Goal: Information Seeking & Learning: Learn about a topic

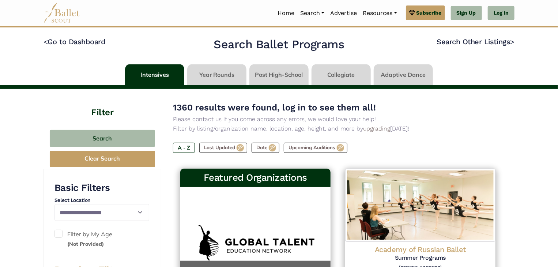
click at [333, 75] on link at bounding box center [340, 74] width 59 height 21
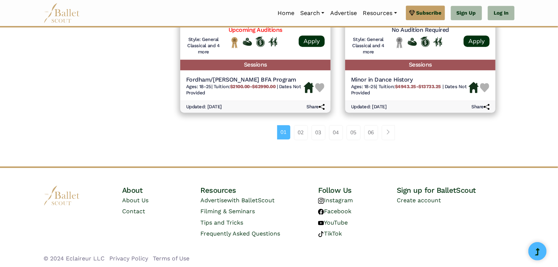
scroll to position [1056, 0]
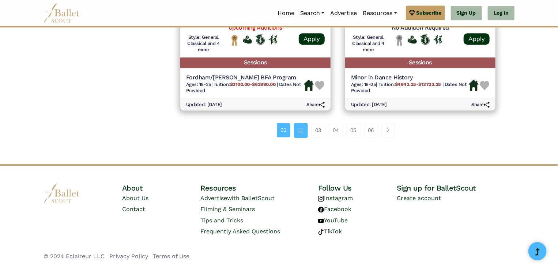
click at [303, 133] on link "02" at bounding box center [301, 130] width 14 height 15
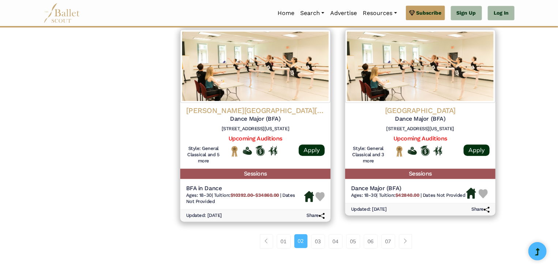
scroll to position [953, 0]
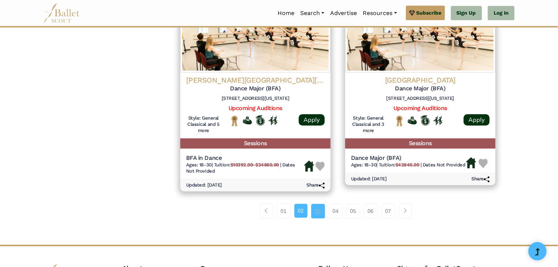
click at [318, 218] on link "03" at bounding box center [318, 211] width 14 height 15
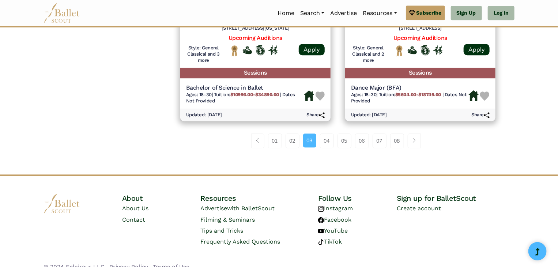
scroll to position [1042, 0]
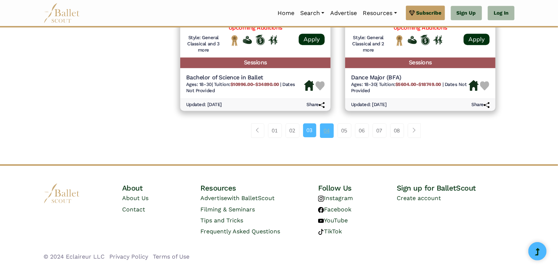
click at [329, 132] on link "04" at bounding box center [327, 130] width 14 height 15
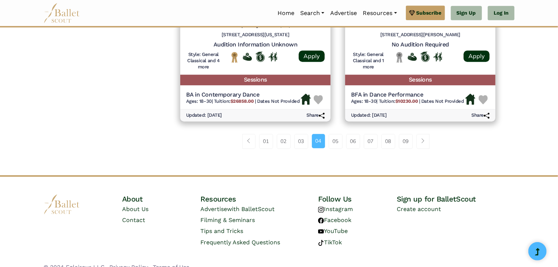
scroll to position [1022, 0]
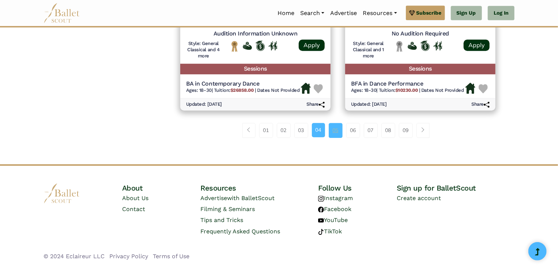
click at [336, 135] on link "05" at bounding box center [336, 130] width 14 height 15
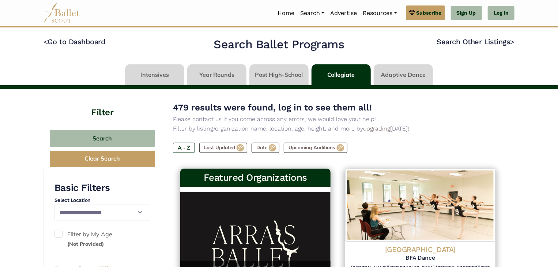
click at [283, 76] on link at bounding box center [278, 74] width 59 height 21
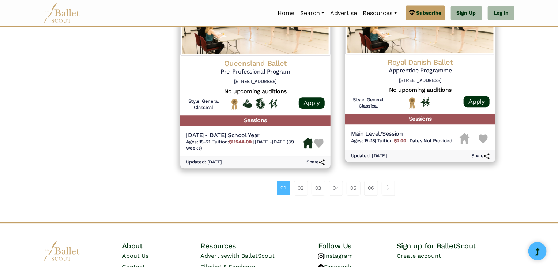
scroll to position [1002, 0]
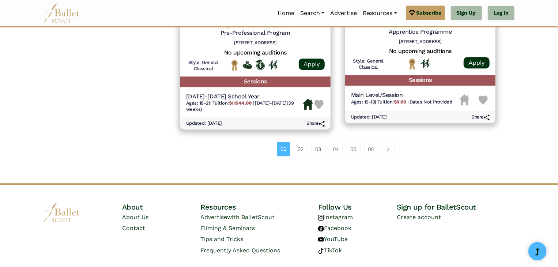
click at [298, 157] on div "01 02 03 04 05 06" at bounding box center [338, 152] width 330 height 38
click at [297, 151] on link "02" at bounding box center [301, 149] width 14 height 15
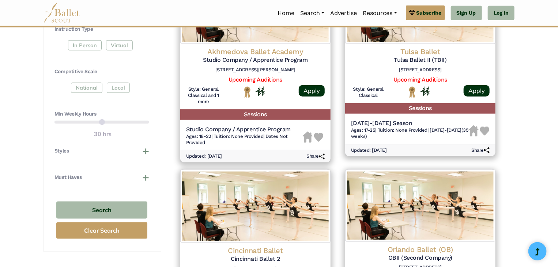
scroll to position [506, 0]
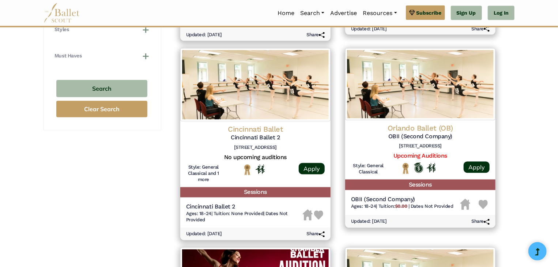
click at [540, 102] on div "**********" at bounding box center [279, 189] width 558 height 1212
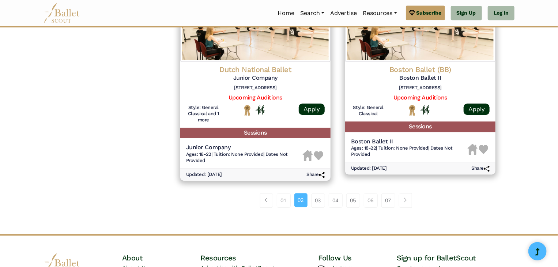
scroll to position [973, 0]
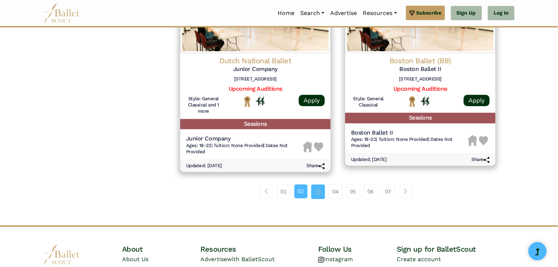
click at [319, 192] on link "03" at bounding box center [318, 191] width 14 height 15
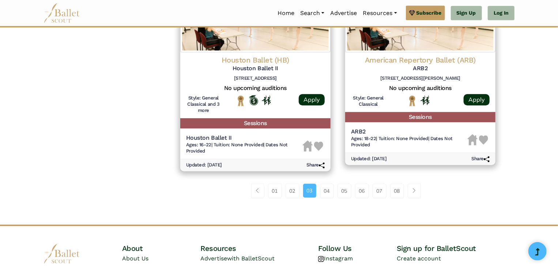
scroll to position [981, 0]
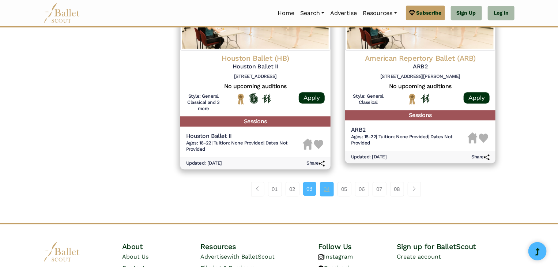
click at [329, 188] on link "04" at bounding box center [327, 189] width 14 height 15
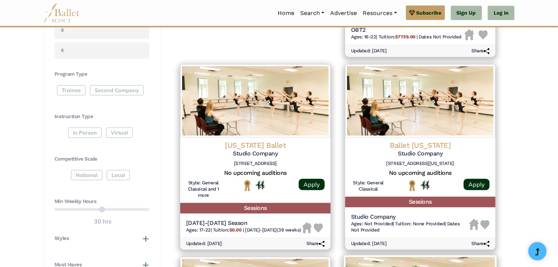
scroll to position [297, 0]
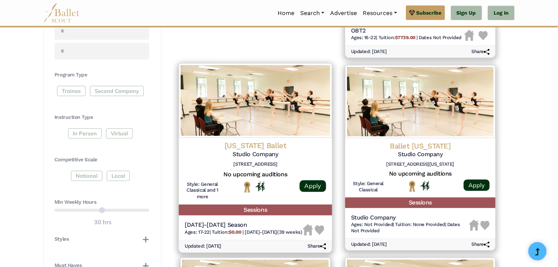
click at [282, 113] on img at bounding box center [255, 100] width 153 height 75
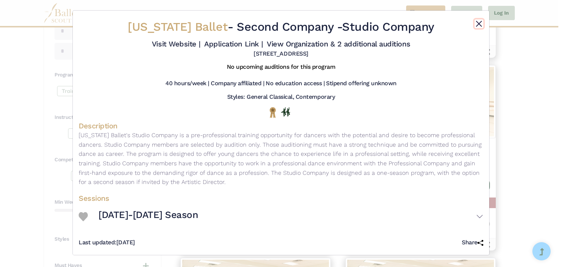
click at [478, 21] on button "Close" at bounding box center [478, 23] width 9 height 9
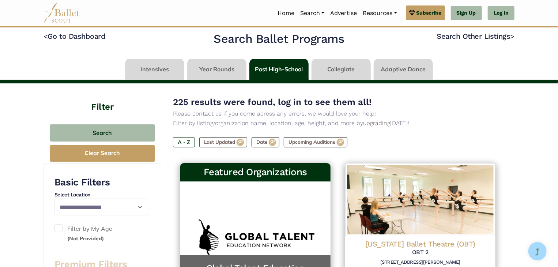
scroll to position [0, 0]
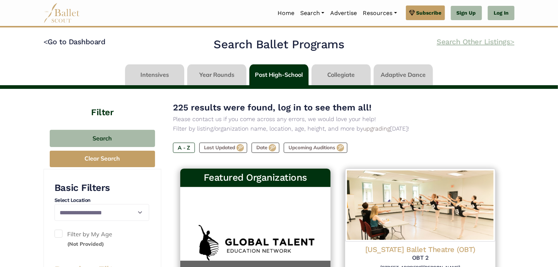
click at [455, 43] on link "Search Other Listings >" at bounding box center [476, 41] width 78 height 9
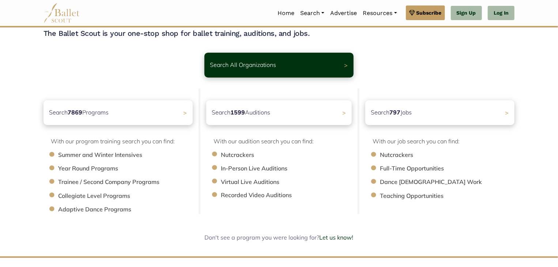
scroll to position [41, 0]
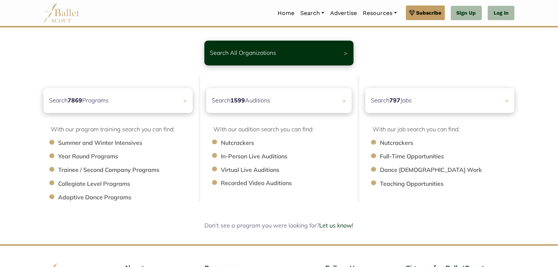
click at [227, 144] on li "Nutcrackers" at bounding box center [290, 143] width 138 height 10
click at [304, 98] on div "Search 1599 Auditions >" at bounding box center [279, 100] width 153 height 26
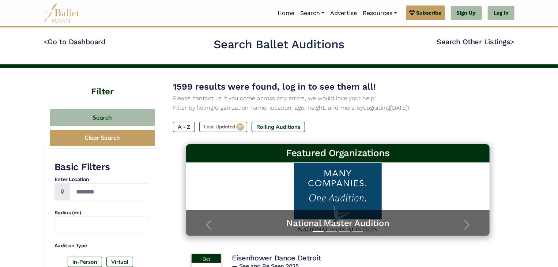
click at [103, 92] on h4 "Filter" at bounding box center [103, 83] width 118 height 30
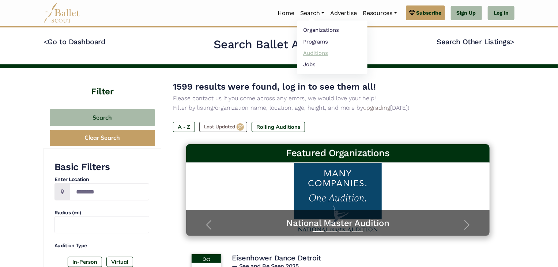
click at [316, 54] on link "Auditions" at bounding box center [332, 52] width 70 height 11
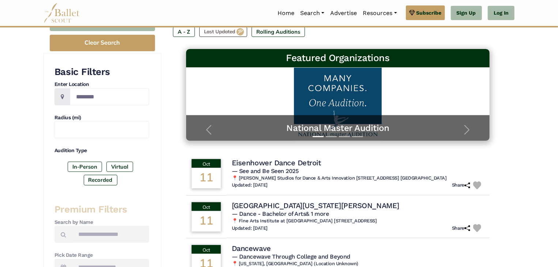
scroll to position [97, 0]
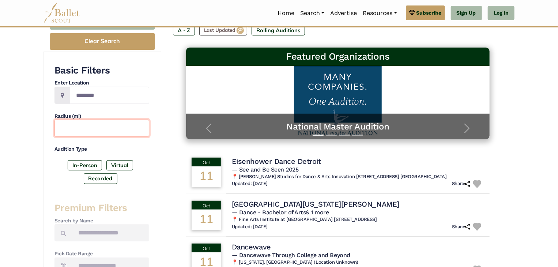
click at [89, 135] on input "text" at bounding box center [101, 128] width 95 height 17
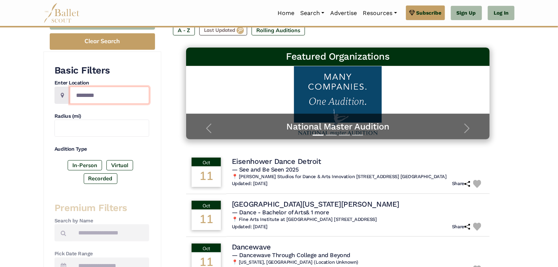
click at [94, 101] on input "Location" at bounding box center [109, 95] width 79 height 17
type input "**********"
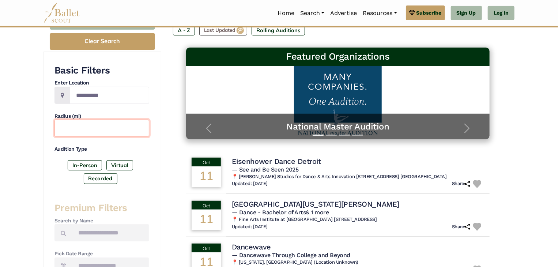
click at [81, 132] on input "text" at bounding box center [101, 128] width 95 height 17
type input "**"
click at [66, 176] on div "In-Person Virtual Recorded" at bounding box center [101, 173] width 95 height 27
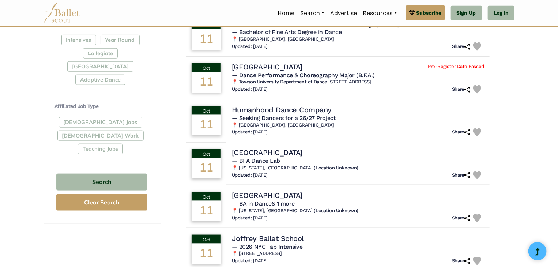
scroll to position [363, 0]
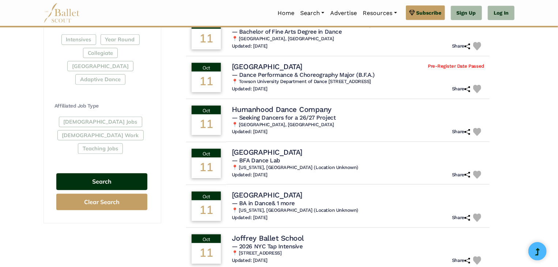
click at [103, 173] on button "Search" at bounding box center [101, 181] width 91 height 17
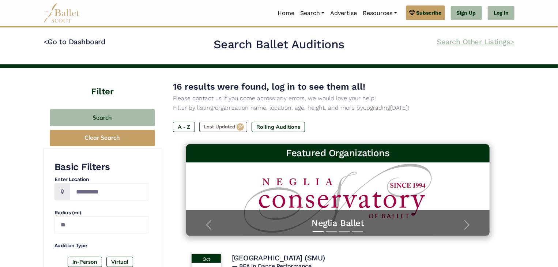
click at [463, 41] on link "Search Other Listings >" at bounding box center [476, 41] width 78 height 9
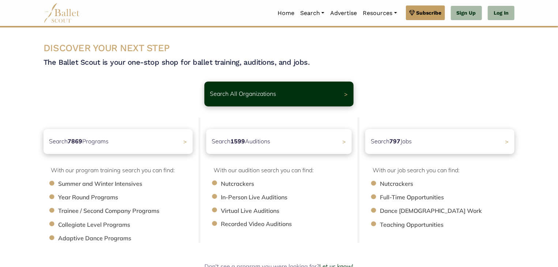
click at [244, 186] on li "Nutcrackers" at bounding box center [290, 184] width 138 height 10
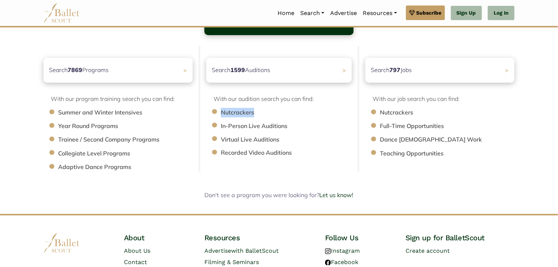
scroll to position [124, 0]
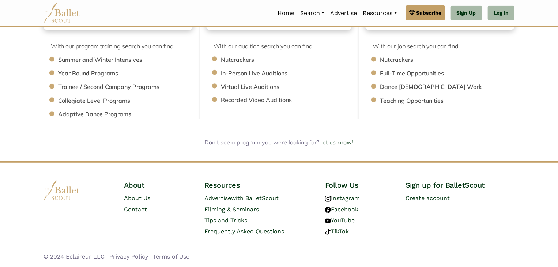
click at [290, 152] on body "Premium Feature Make this audition season count. Upgrade to premium for access …" at bounding box center [279, 71] width 558 height 391
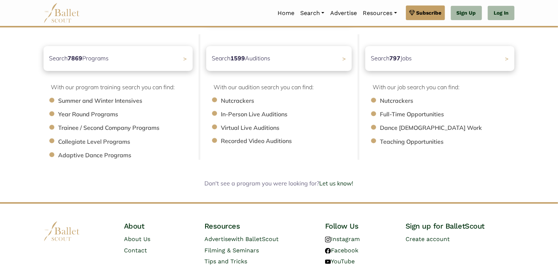
scroll to position [80, 0]
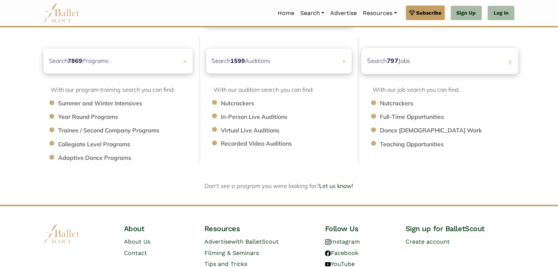
click at [510, 62] on span ">" at bounding box center [510, 61] width 4 height 8
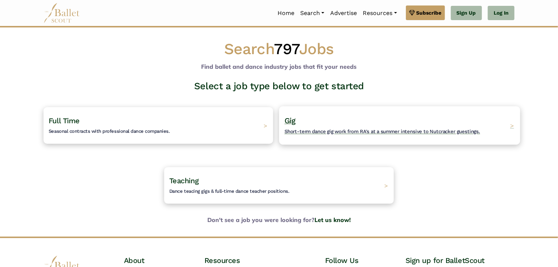
click at [378, 131] on span "Short-term dance gig work from RA's at a summer intensive to Nutcracker guestin…" at bounding box center [382, 131] width 196 height 6
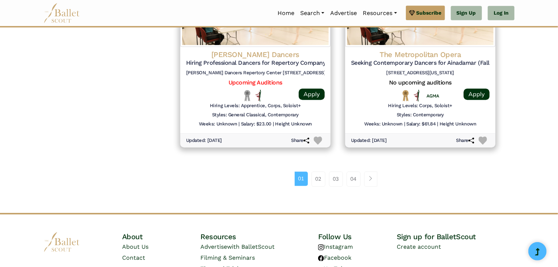
scroll to position [1030, 0]
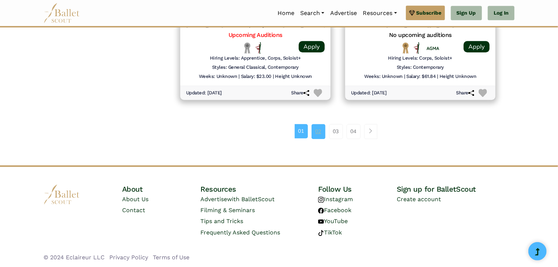
click at [317, 131] on link "02" at bounding box center [318, 131] width 14 height 15
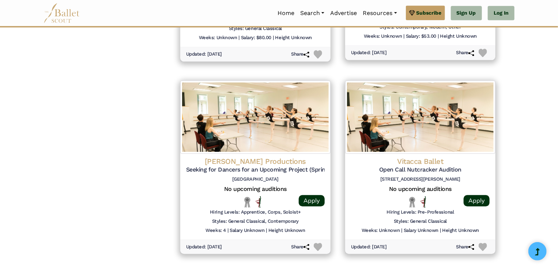
scroll to position [914, 0]
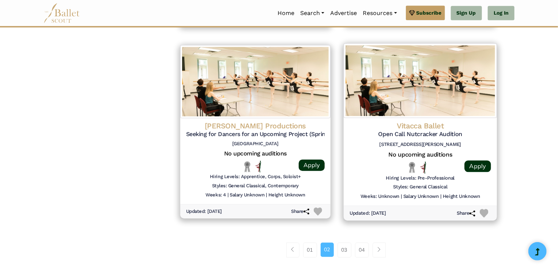
click at [424, 126] on h4 "Vitacca Ballet" at bounding box center [420, 126] width 141 height 10
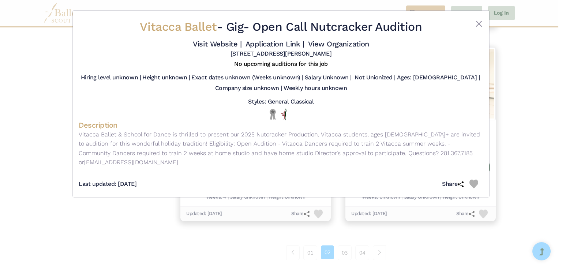
click at [390, 128] on h4 "Description" at bounding box center [281, 125] width 404 height 10
click at [477, 20] on button "Close" at bounding box center [478, 23] width 9 height 9
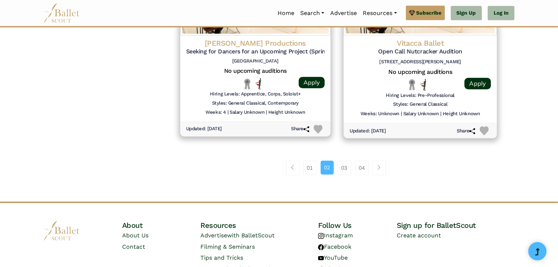
scroll to position [1000, 0]
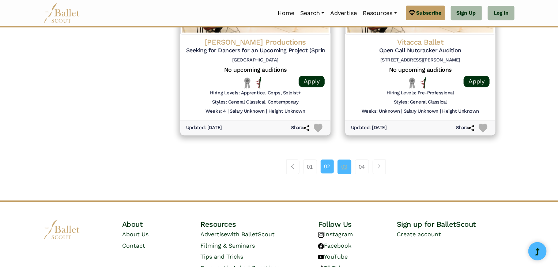
click at [341, 167] on link "03" at bounding box center [344, 166] width 14 height 15
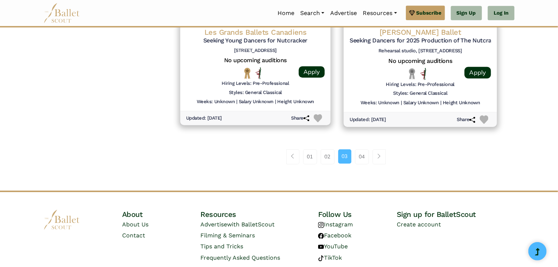
scroll to position [1030, 0]
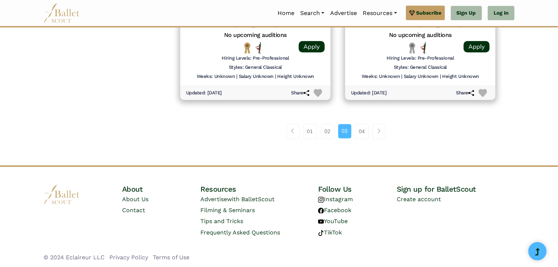
click at [359, 122] on div "01 02 03 04" at bounding box center [338, 134] width 330 height 38
click at [359, 131] on link "04" at bounding box center [362, 131] width 14 height 15
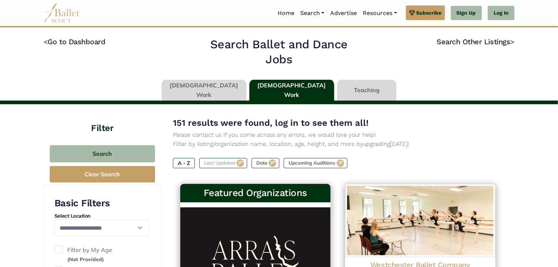
click at [218, 165] on label "Last Updated" at bounding box center [223, 163] width 48 height 10
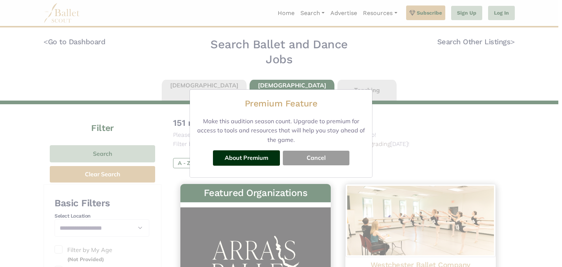
click at [319, 158] on button "Cancel" at bounding box center [316, 158] width 67 height 15
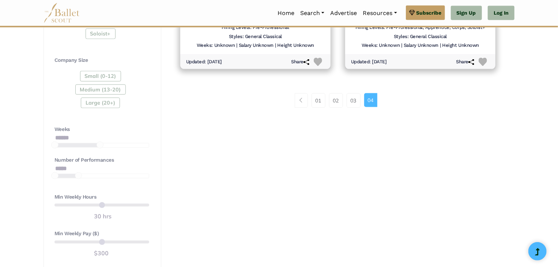
scroll to position [482, 0]
click at [318, 98] on link "01" at bounding box center [318, 99] width 14 height 15
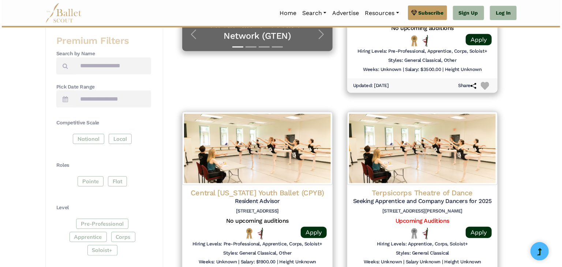
scroll to position [288, 0]
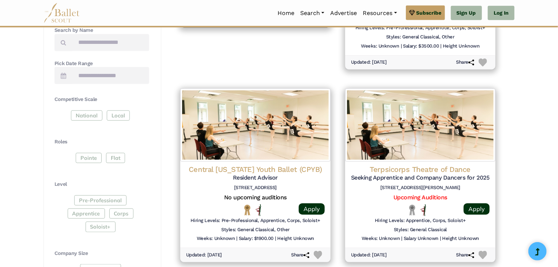
click at [451, 135] on img at bounding box center [420, 124] width 150 height 73
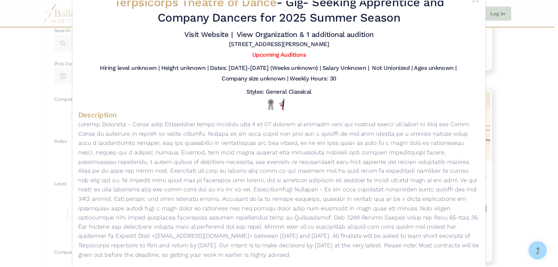
scroll to position [0, 0]
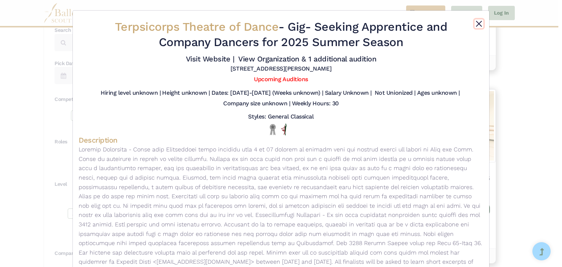
click at [474, 22] on button "Close" at bounding box center [478, 23] width 9 height 9
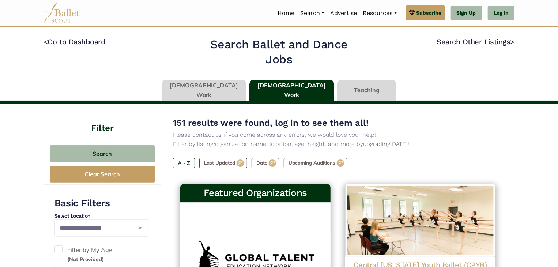
click at [416, 144] on p "Filter by listing/organization name, location, age, height, and more by upgradi…" at bounding box center [338, 144] width 330 height 10
